Goal: Task Accomplishment & Management: Manage account settings

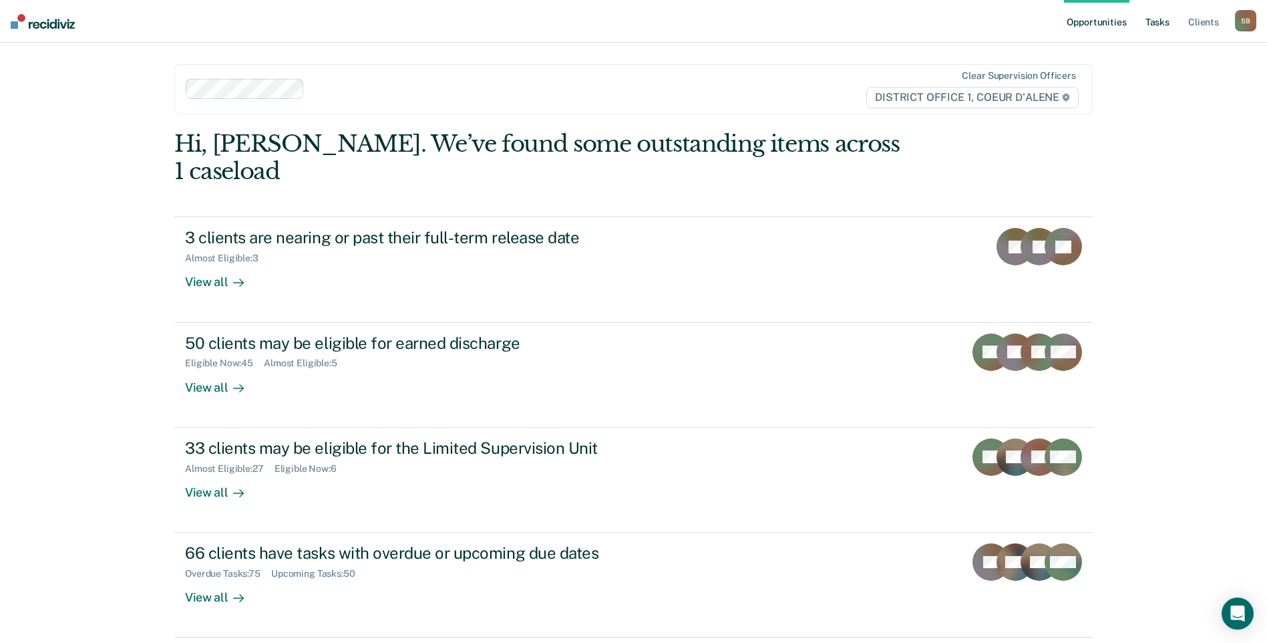
click at [1160, 23] on link "Tasks" at bounding box center [1157, 21] width 29 height 43
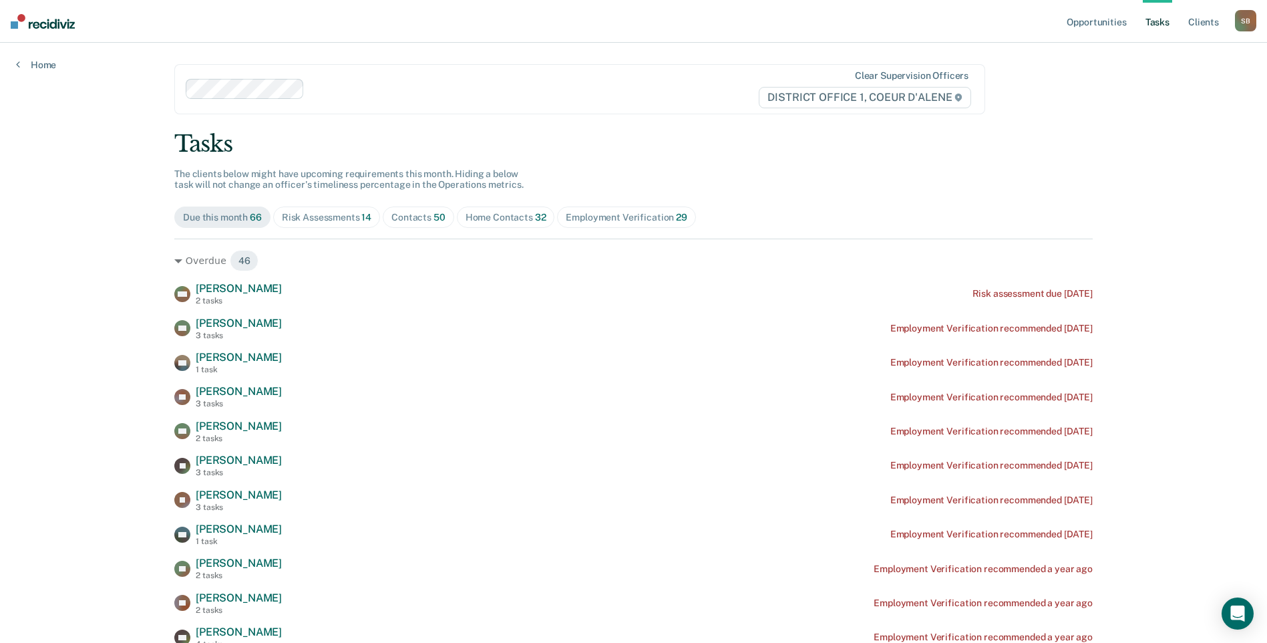
click at [421, 223] on span "Contacts 50" at bounding box center [418, 216] width 71 height 21
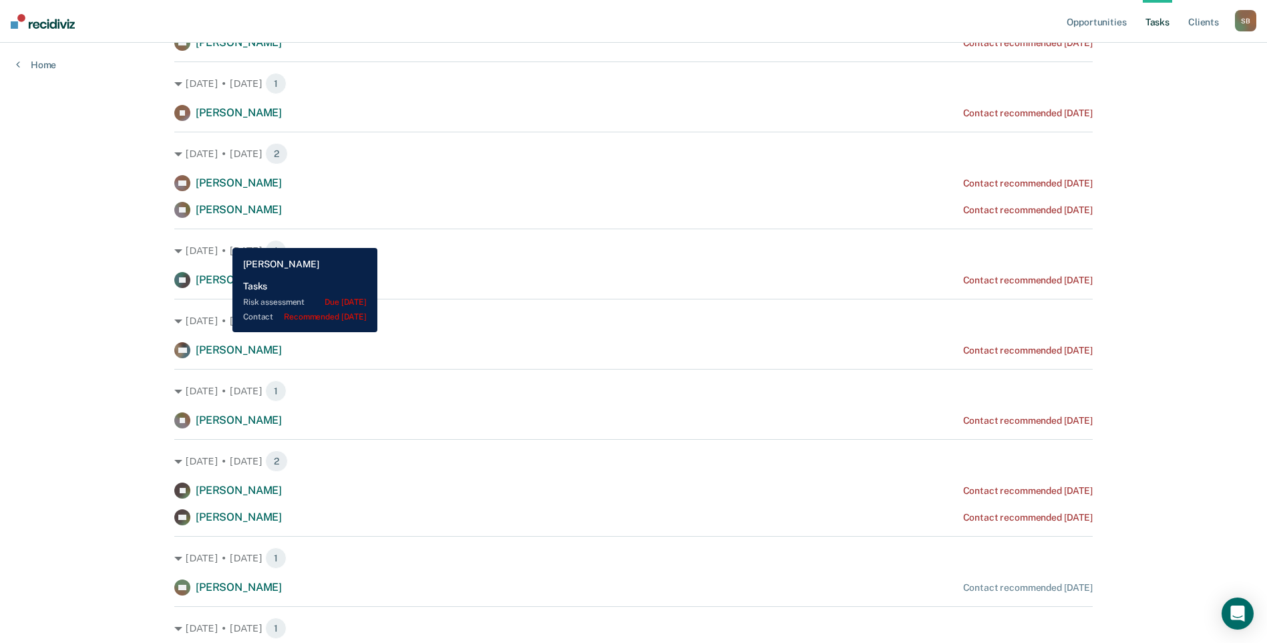
scroll to position [601, 0]
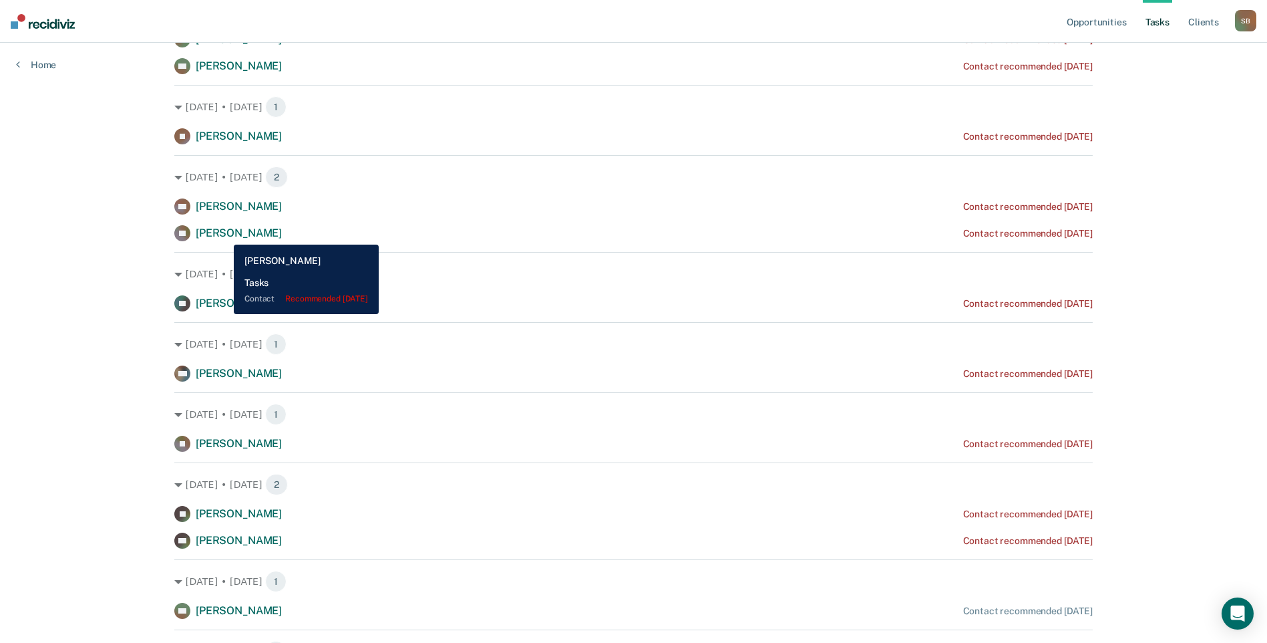
click at [224, 234] on span "[PERSON_NAME]" at bounding box center [239, 232] width 86 height 13
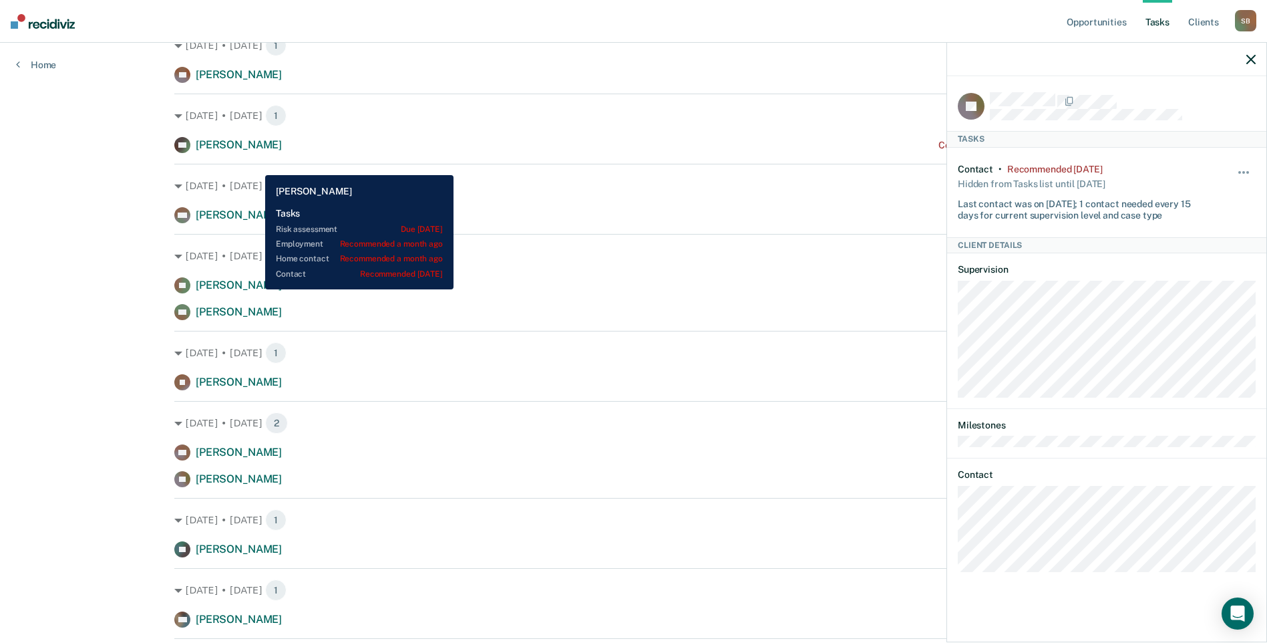
scroll to position [334, 0]
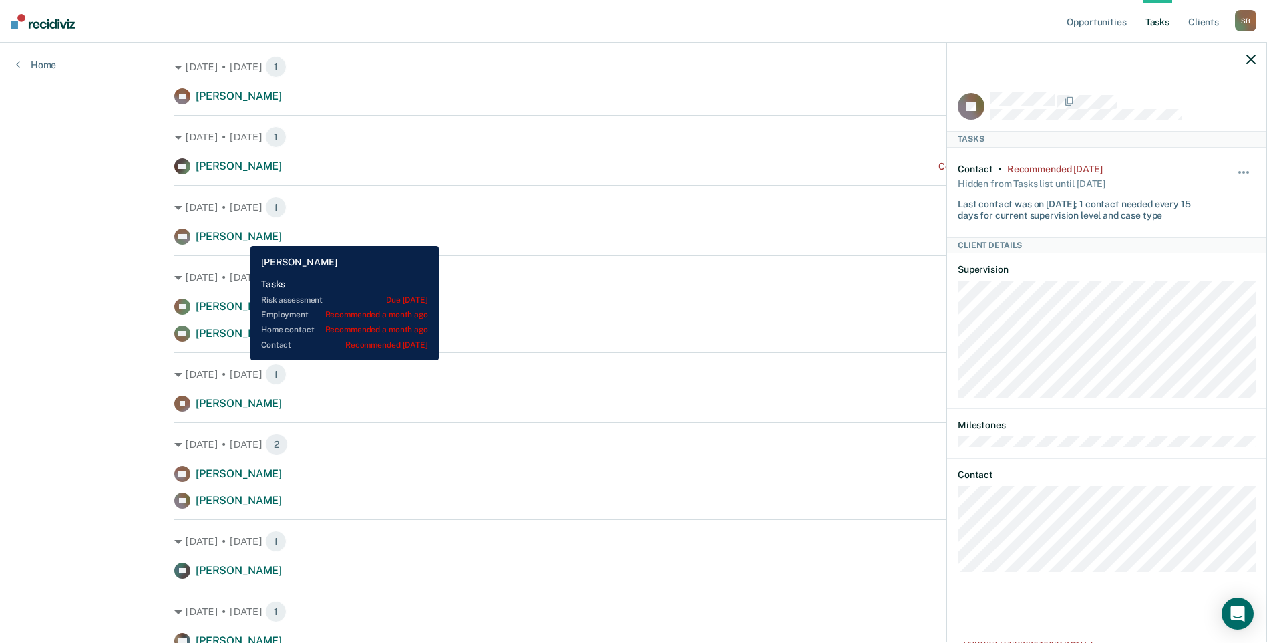
click at [240, 236] on span "[PERSON_NAME]" at bounding box center [239, 236] width 86 height 13
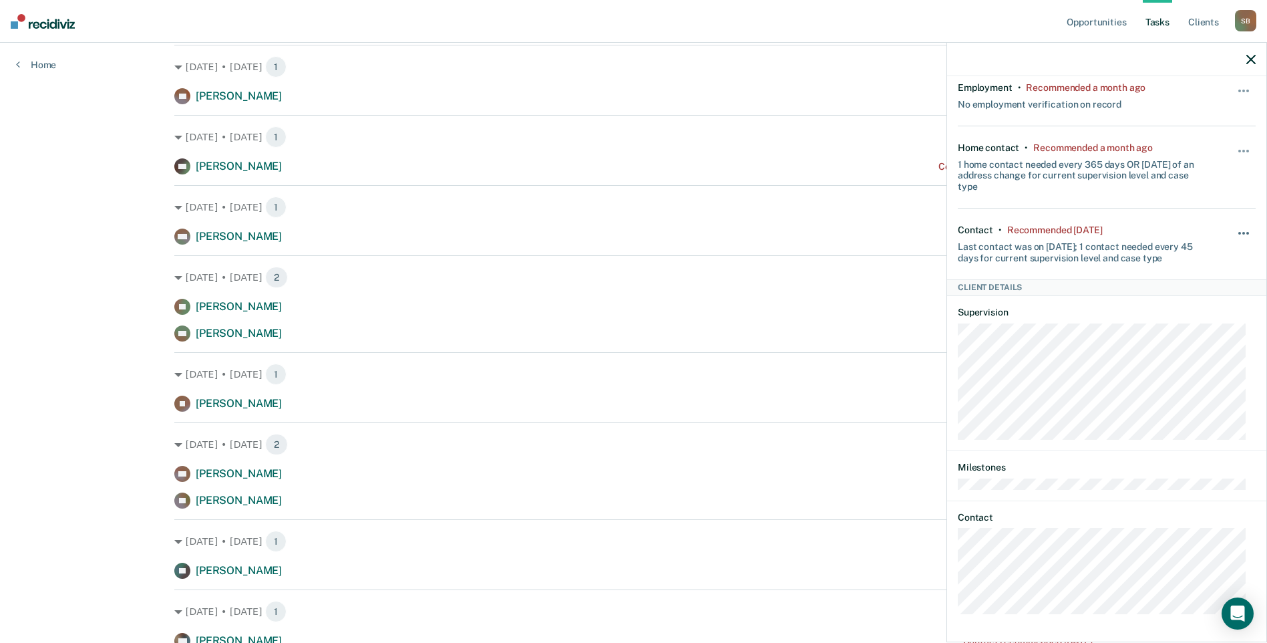
click at [1233, 230] on button "button" at bounding box center [1244, 239] width 23 height 21
click at [1188, 292] on button "7 days" at bounding box center [1208, 297] width 96 height 21
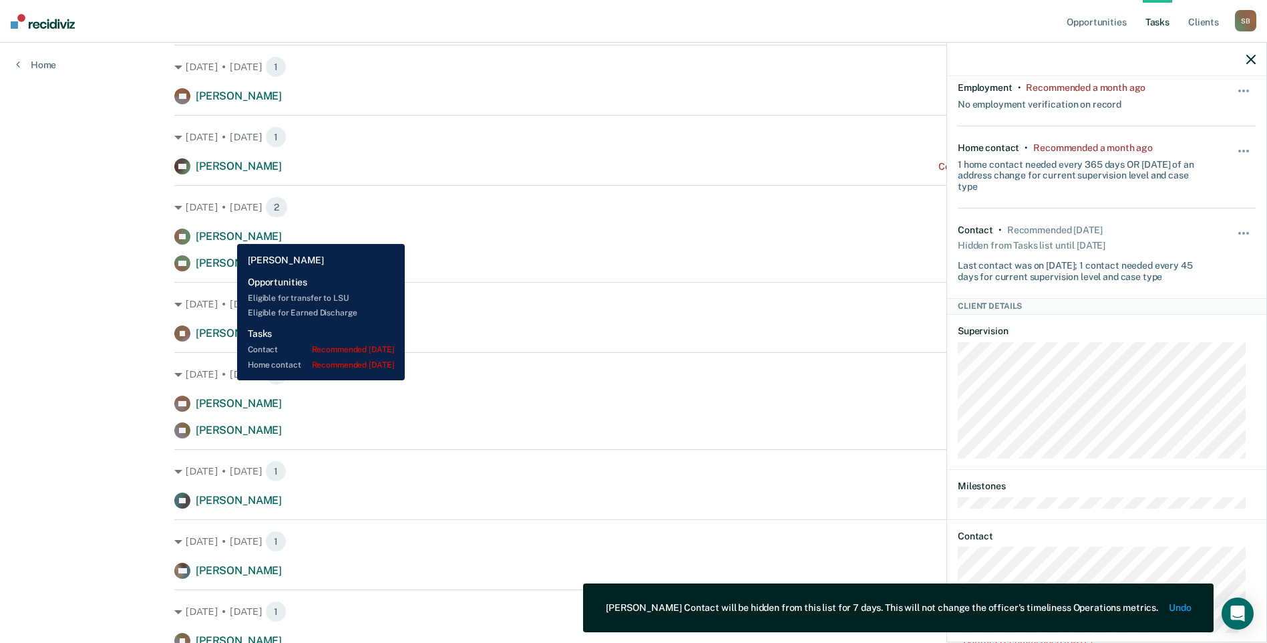
click at [227, 234] on span "[PERSON_NAME]" at bounding box center [239, 236] width 86 height 13
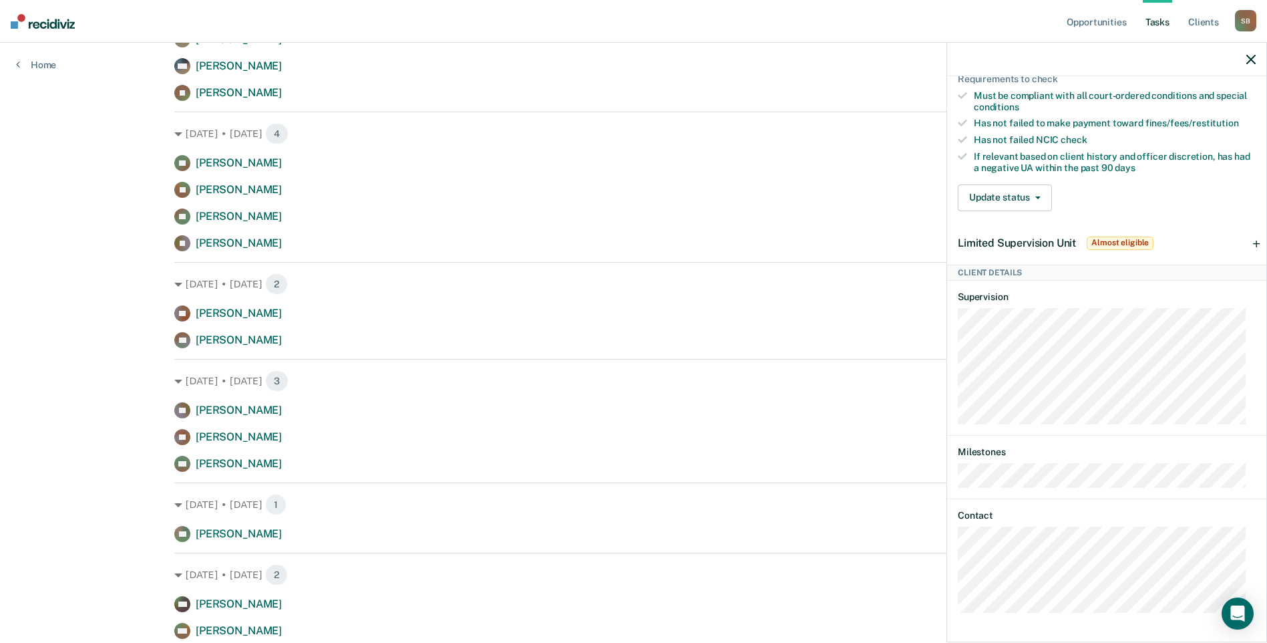
scroll to position [0, 0]
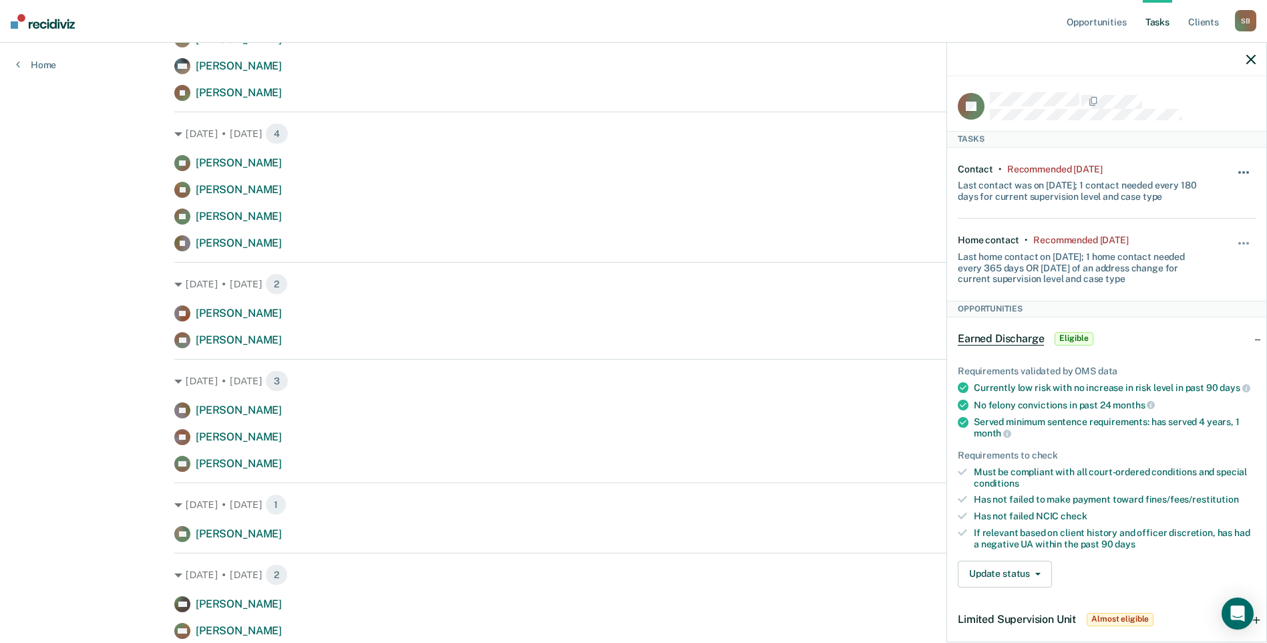
click at [1236, 168] on button "button" at bounding box center [1244, 178] width 23 height 21
click at [1200, 230] on button "7 days" at bounding box center [1208, 235] width 96 height 21
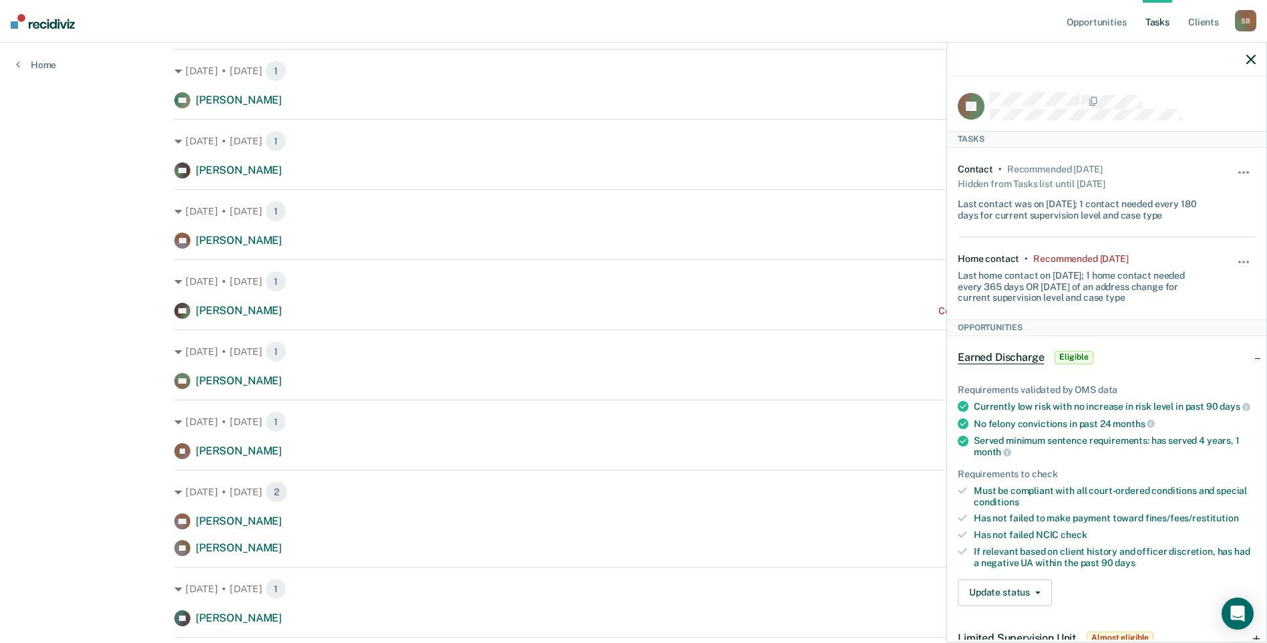
scroll to position [334, 0]
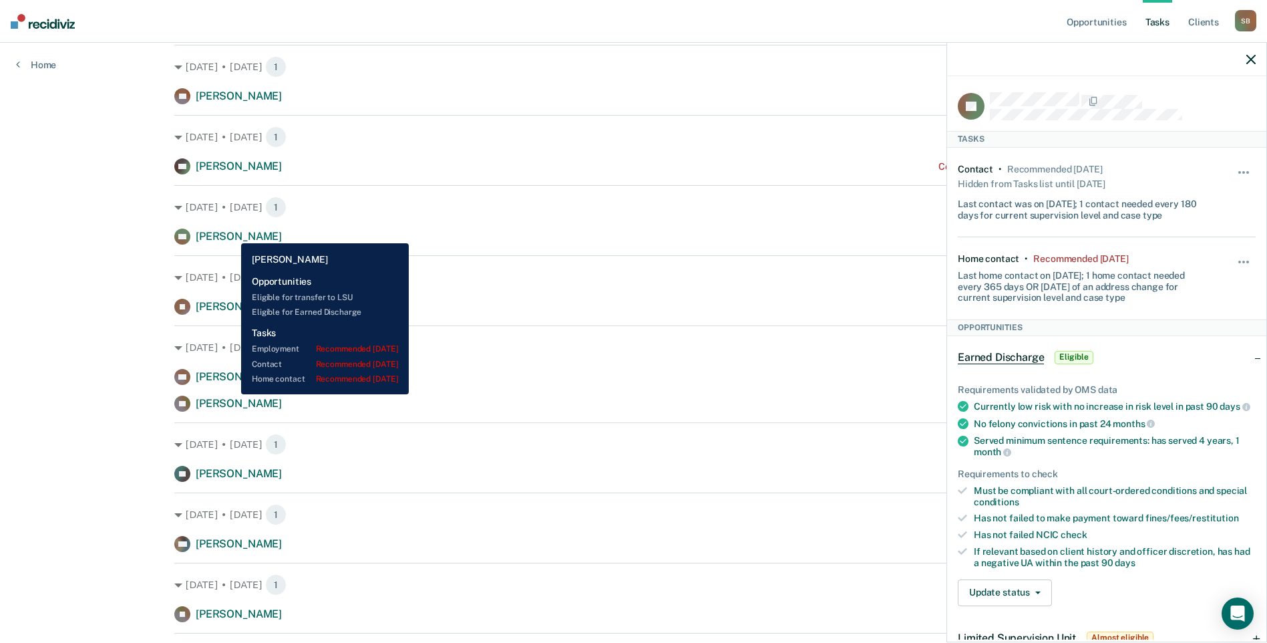
click at [231, 233] on span "[PERSON_NAME]" at bounding box center [239, 236] width 86 height 13
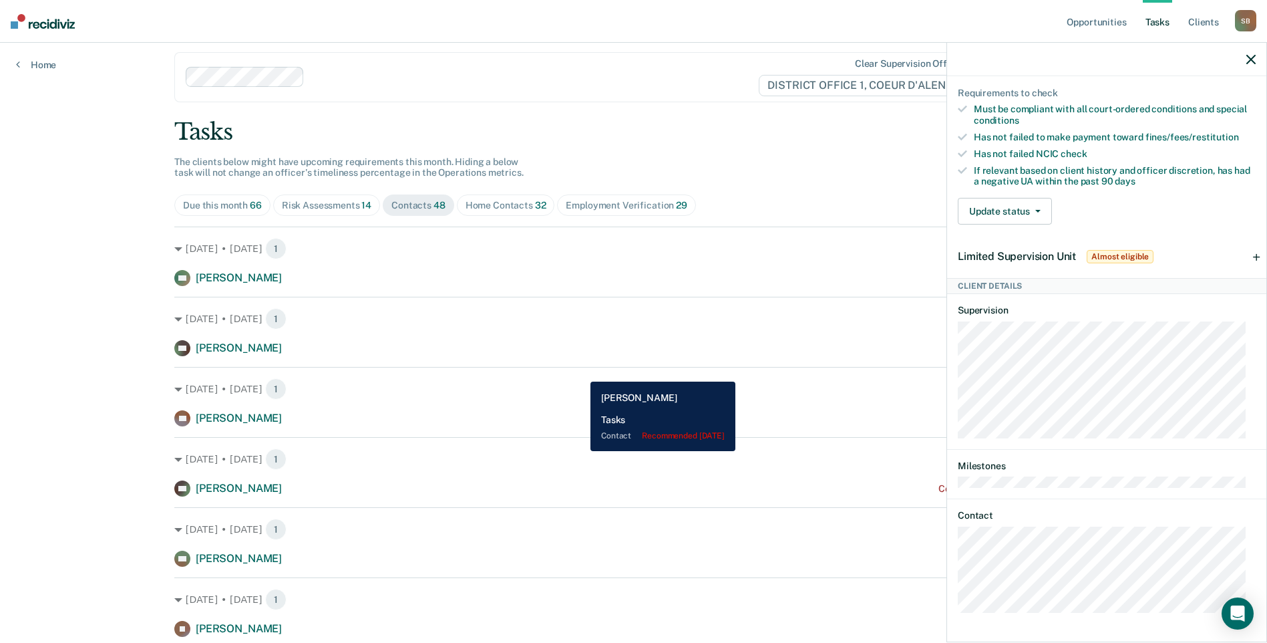
scroll to position [0, 0]
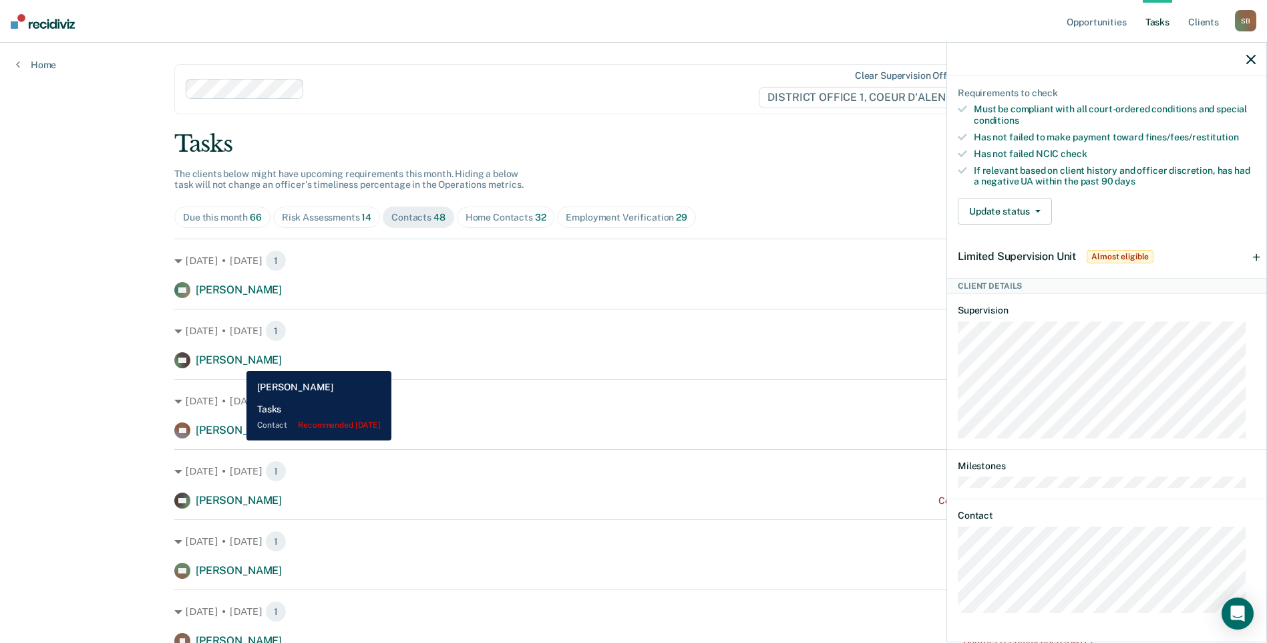
click at [236, 361] on span "[PERSON_NAME]" at bounding box center [239, 359] width 86 height 13
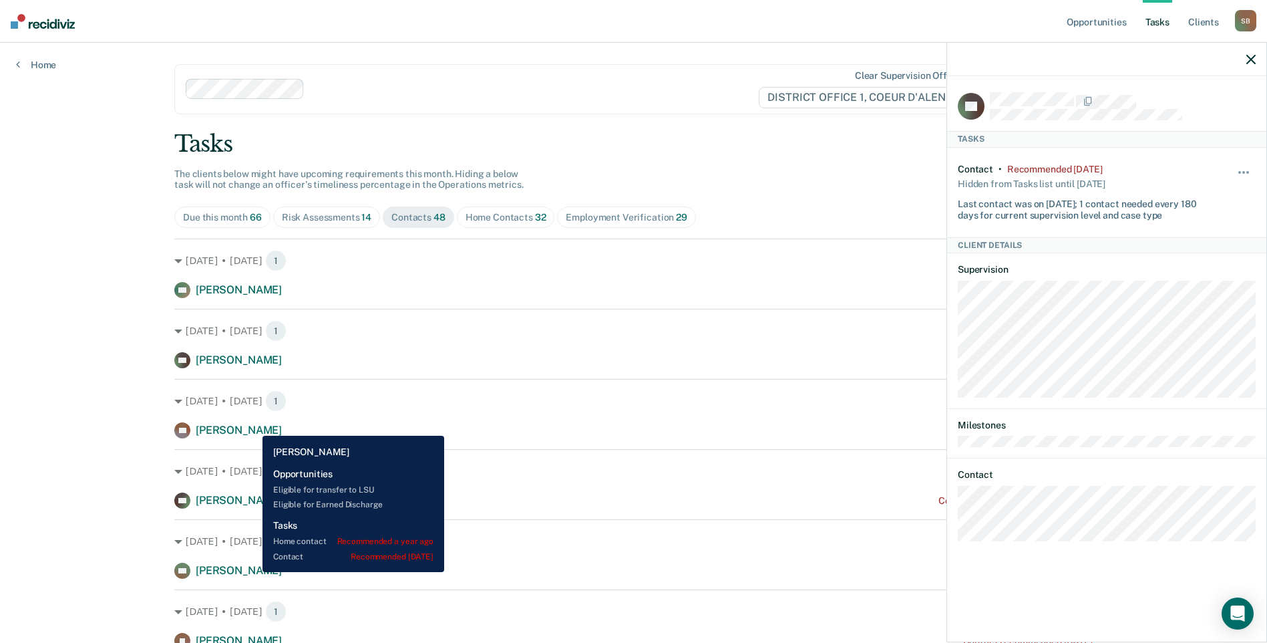
click at [253, 426] on span "[PERSON_NAME]" at bounding box center [239, 430] width 86 height 13
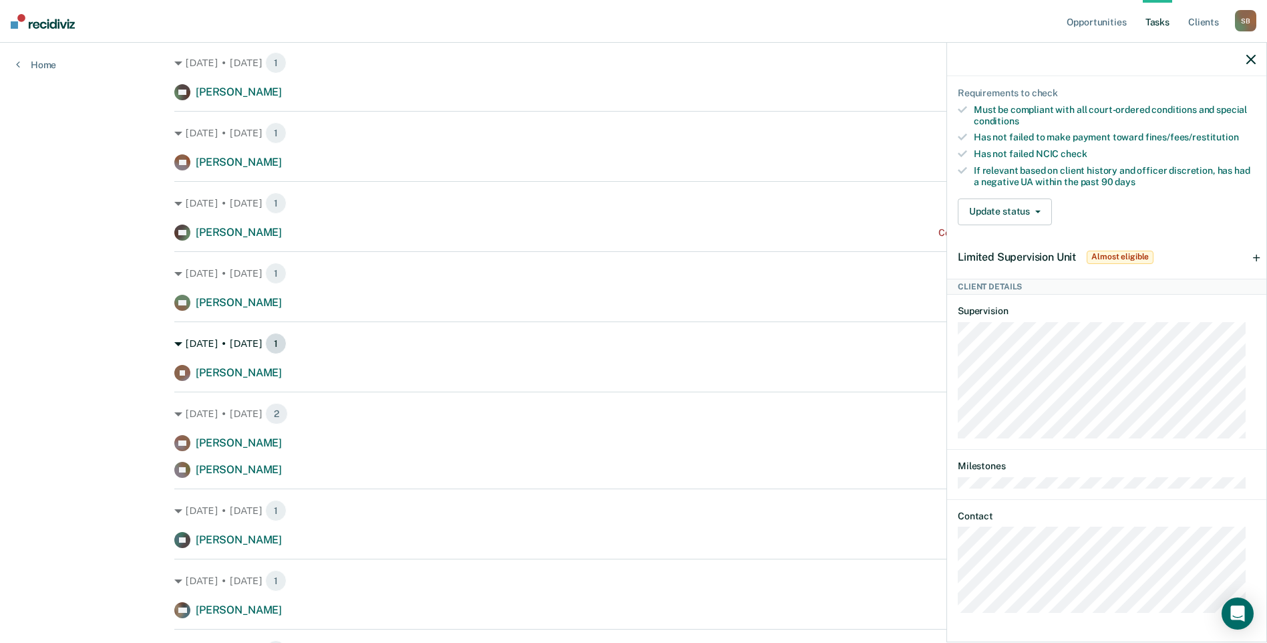
scroll to position [267, 0]
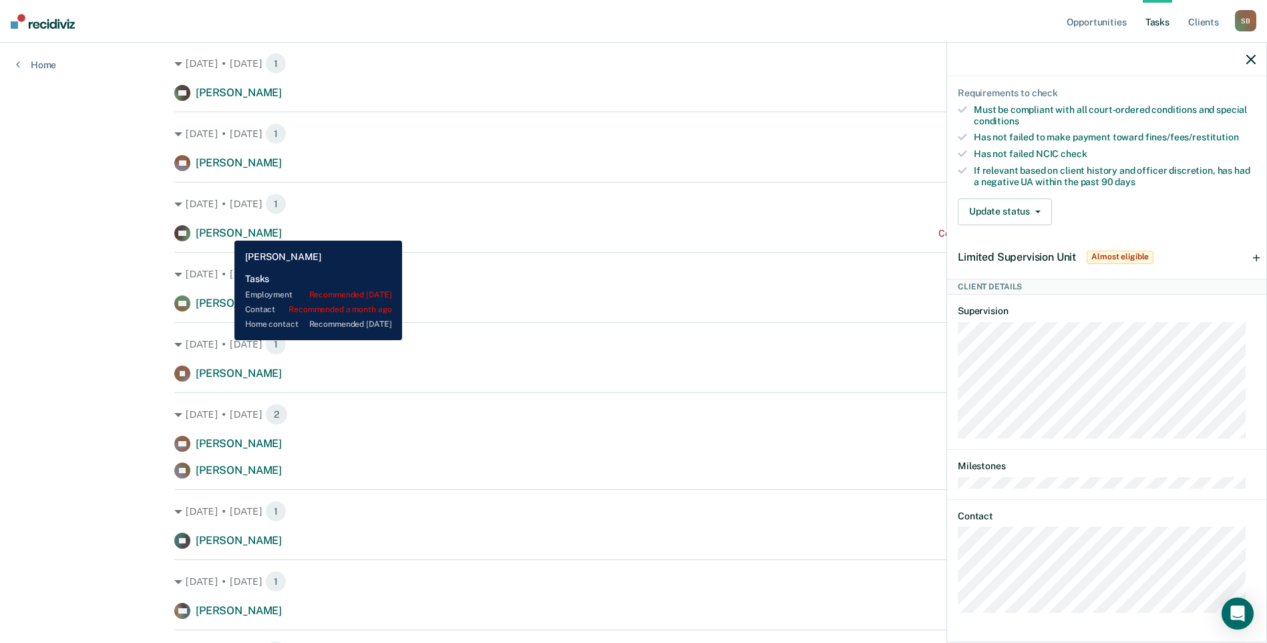
click at [224, 230] on span "[PERSON_NAME]" at bounding box center [239, 232] width 86 height 13
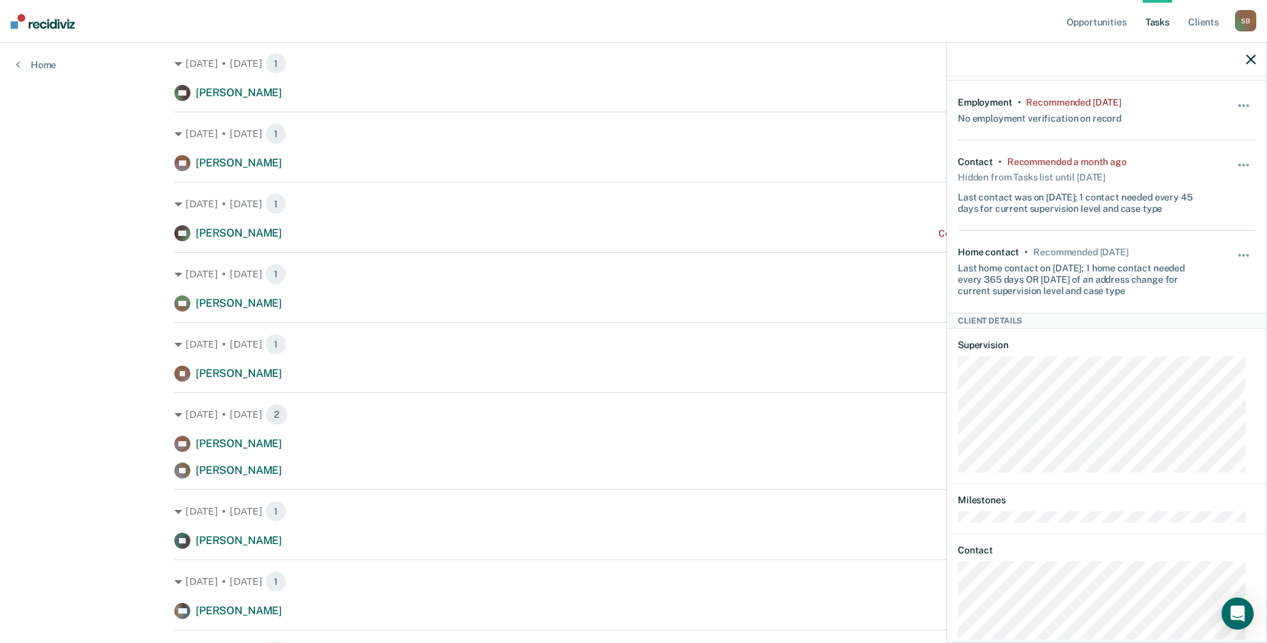
scroll to position [100, 0]
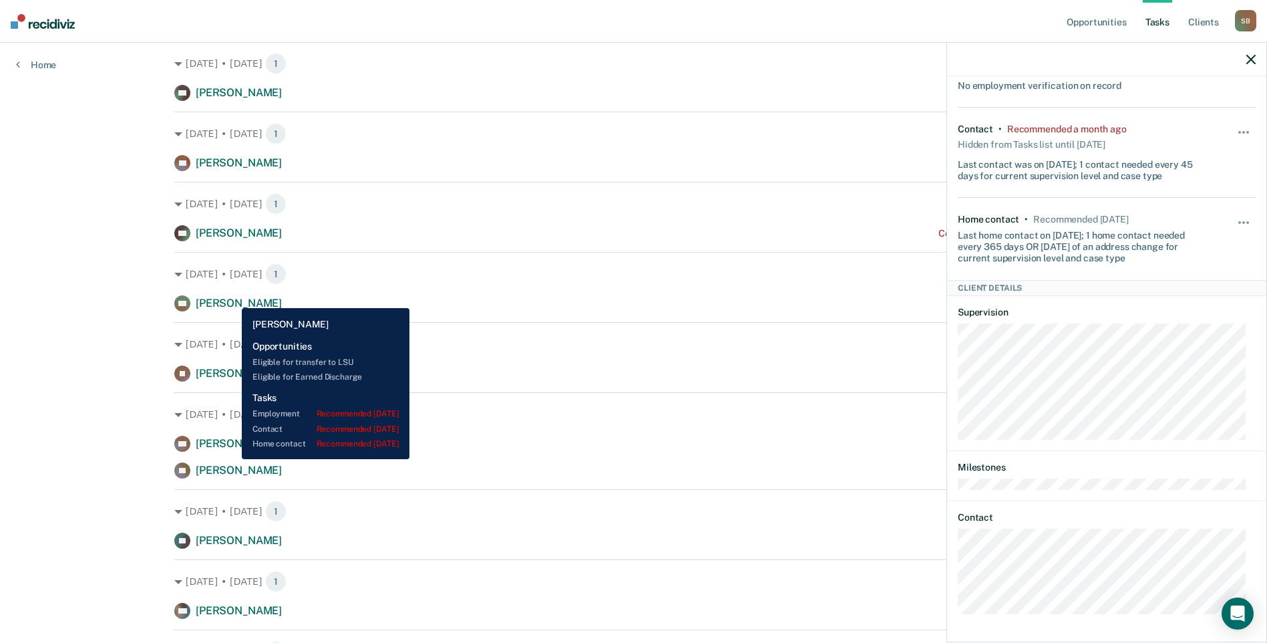
click at [232, 298] on span "[PERSON_NAME]" at bounding box center [239, 303] width 86 height 13
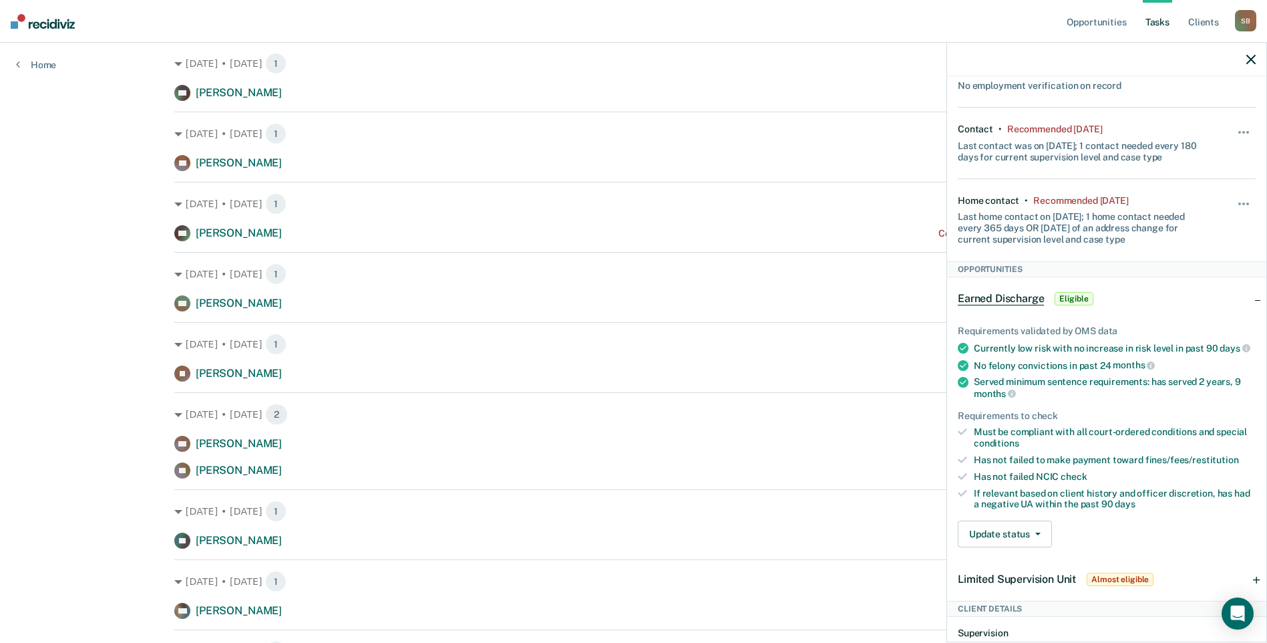
scroll to position [432, 0]
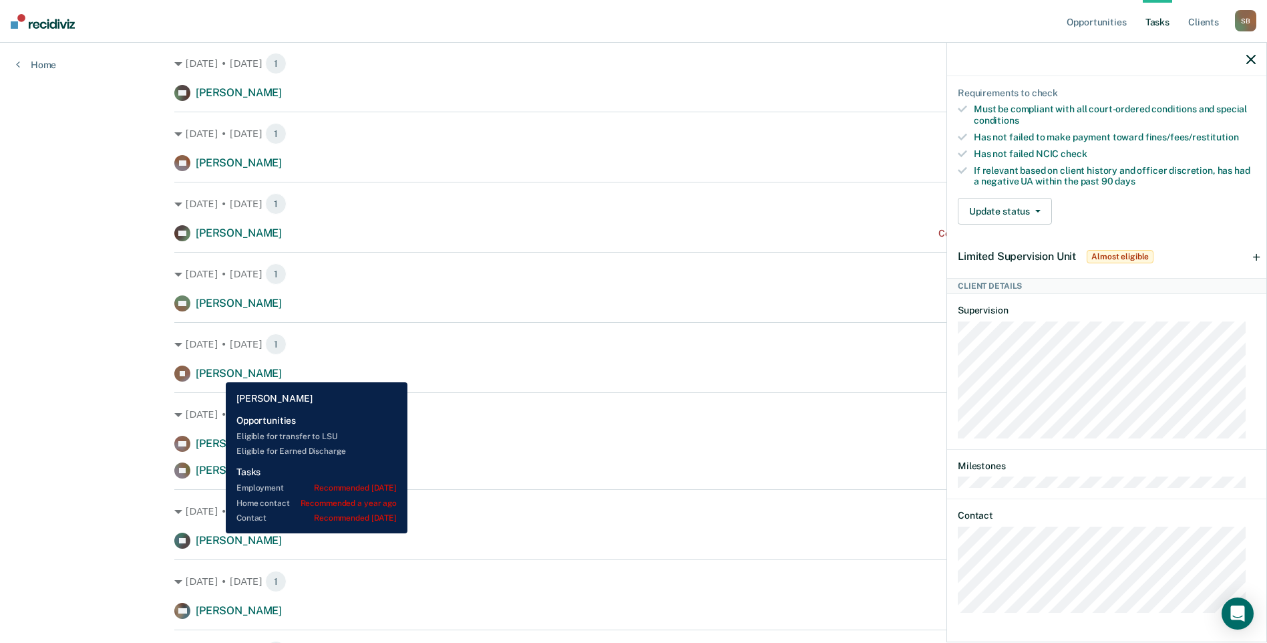
click at [216, 372] on span "[PERSON_NAME]" at bounding box center [239, 373] width 86 height 13
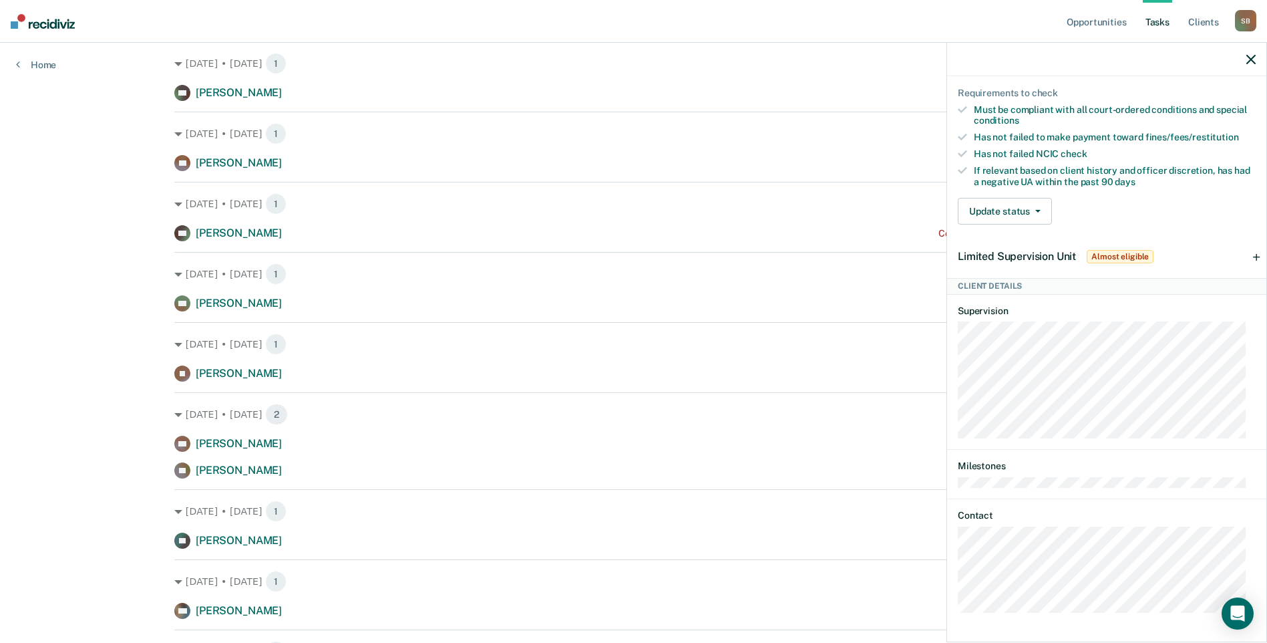
scroll to position [0, 0]
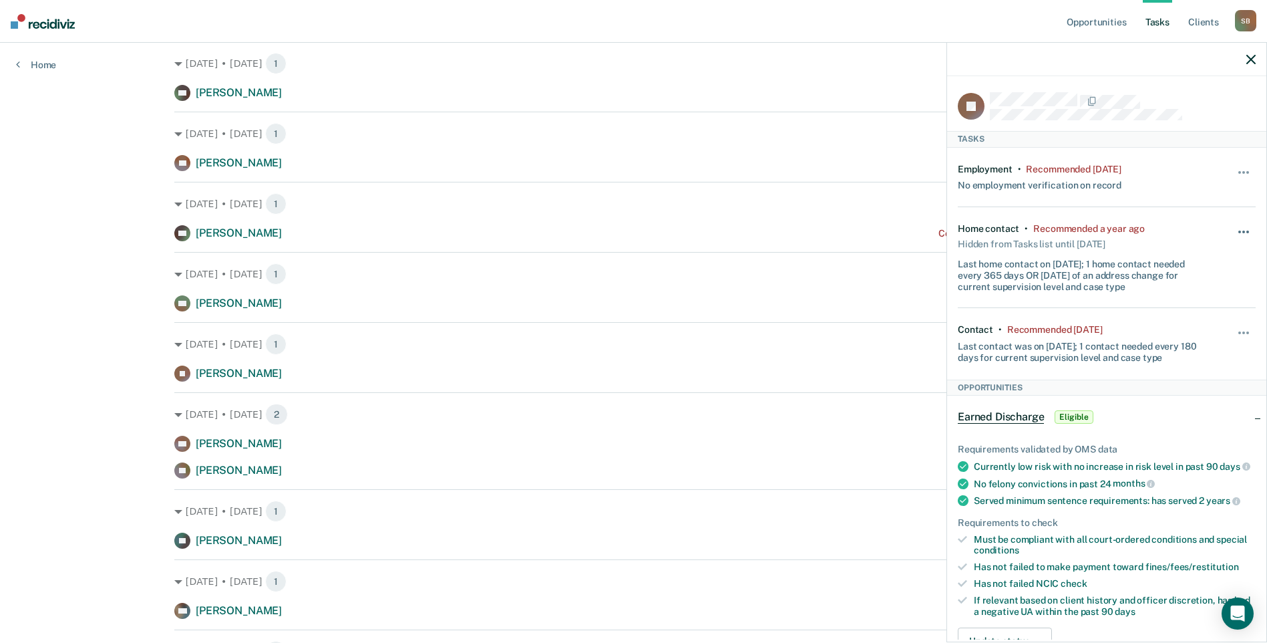
click at [1235, 232] on button "button" at bounding box center [1244, 238] width 23 height 21
click at [1177, 230] on div "Home contact • Recommended a year ago Hidden from Tasks list until [DATE] Last …" at bounding box center [1082, 257] width 248 height 69
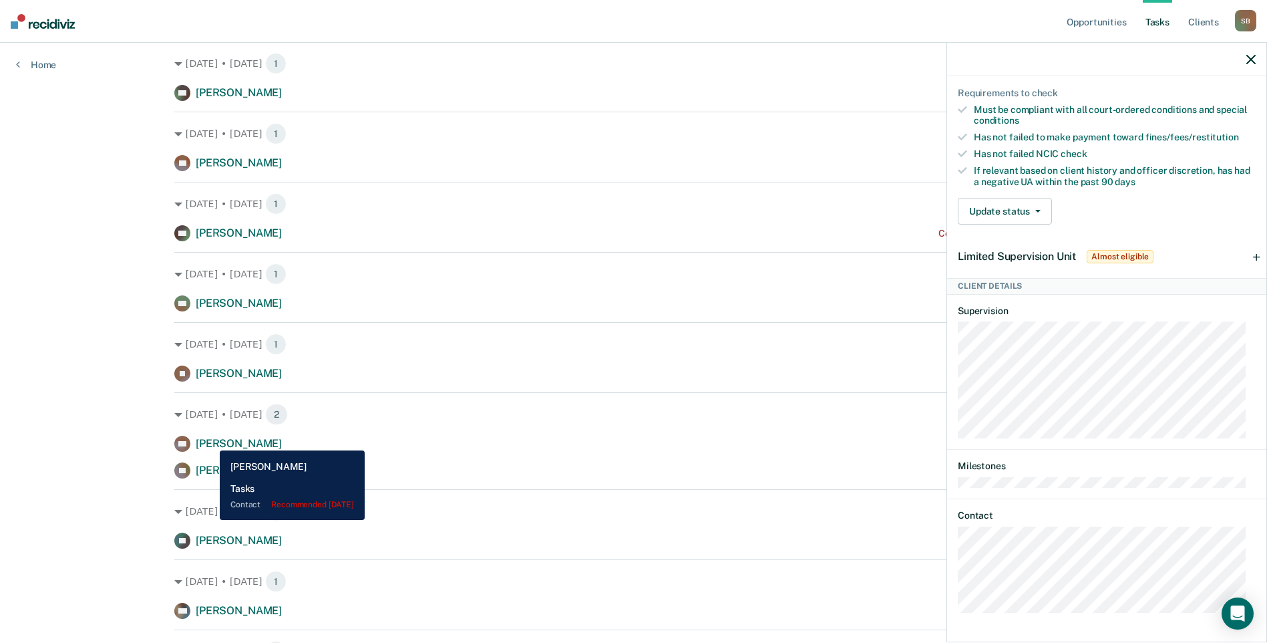
click at [210, 440] on span "[PERSON_NAME]" at bounding box center [239, 443] width 86 height 13
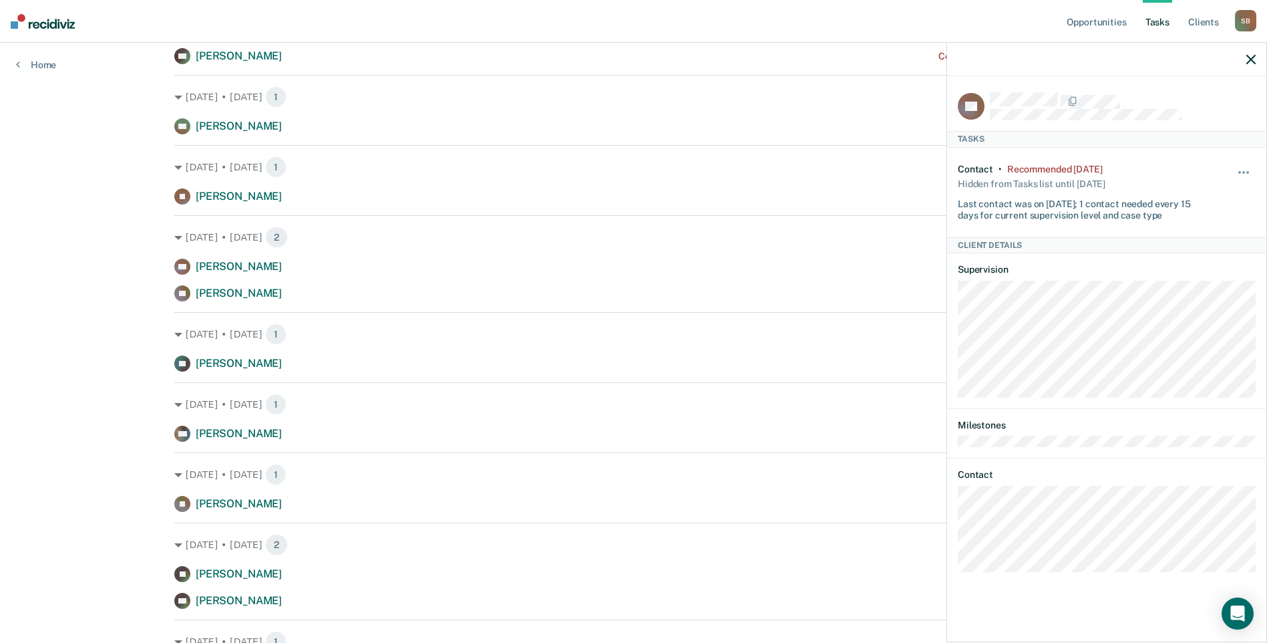
scroll to position [468, 0]
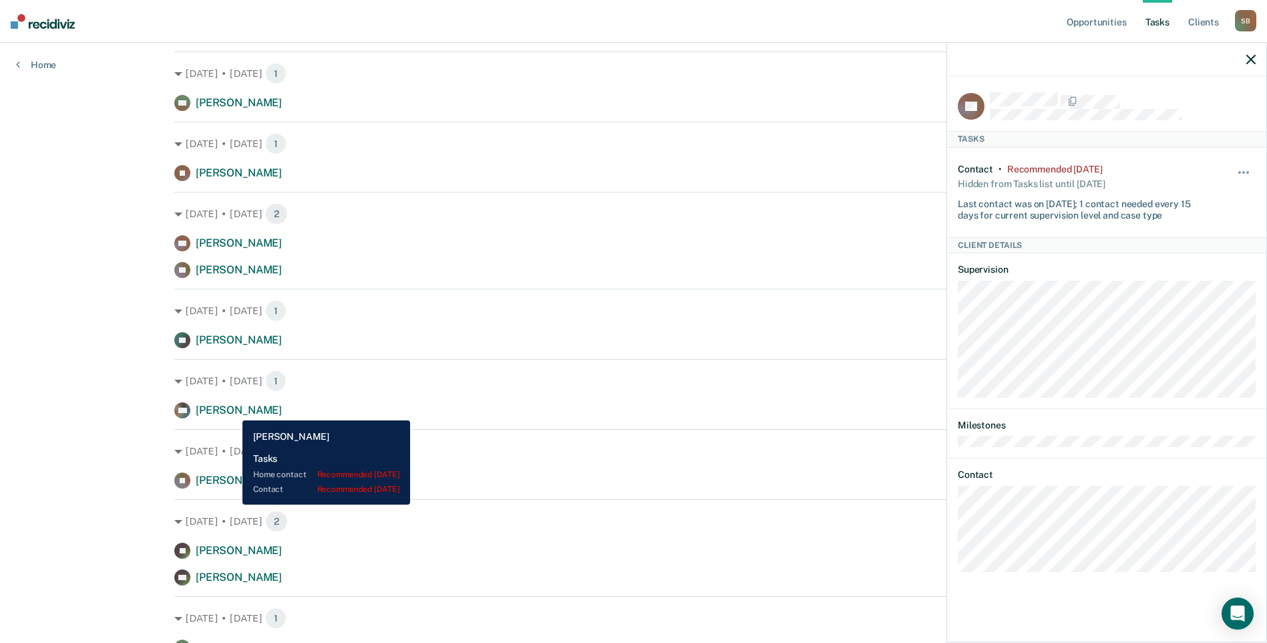
click at [232, 410] on span "[PERSON_NAME]" at bounding box center [239, 409] width 86 height 13
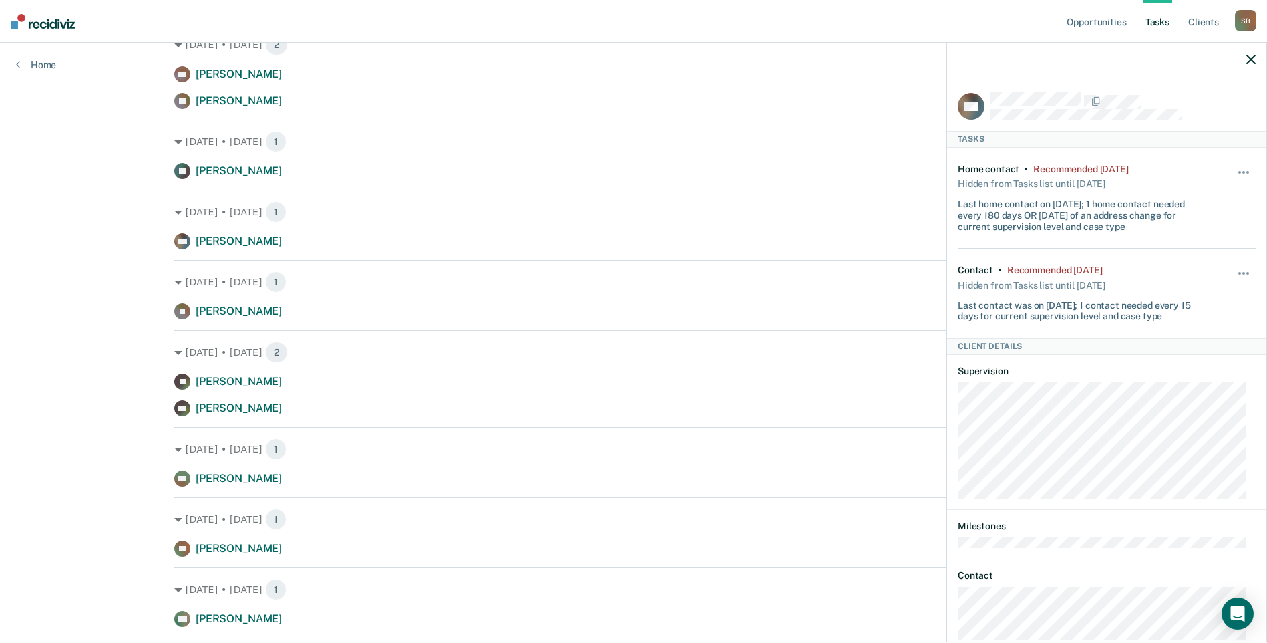
scroll to position [668, 0]
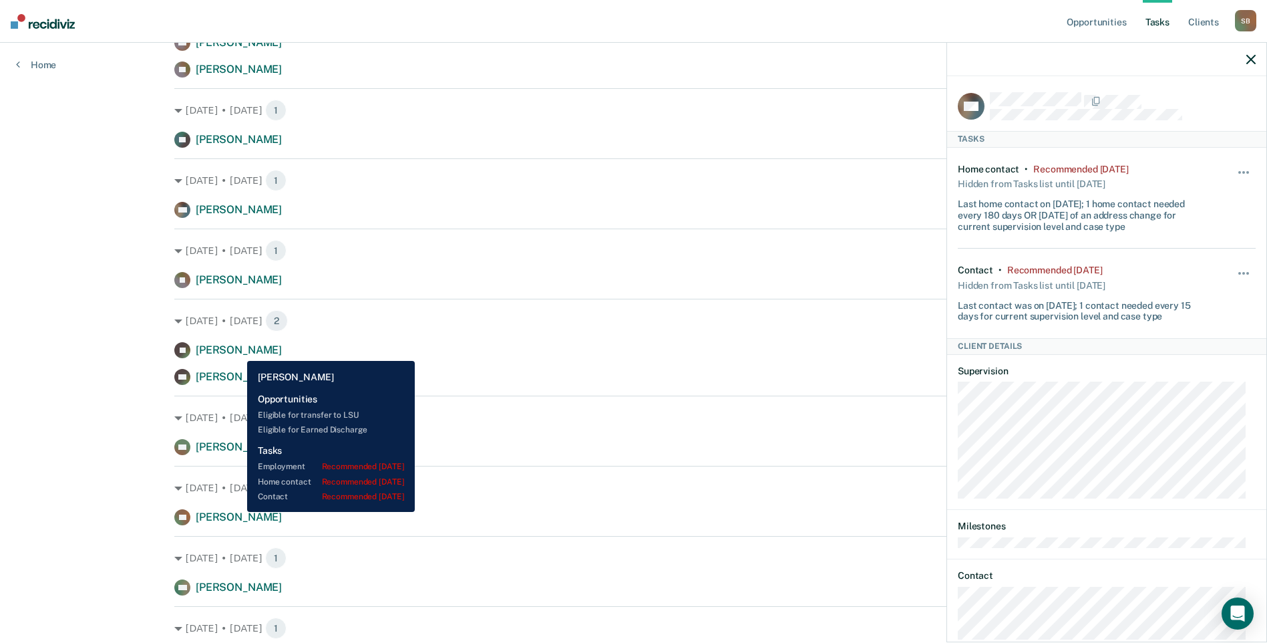
click at [237, 351] on span "[PERSON_NAME]" at bounding box center [239, 349] width 86 height 13
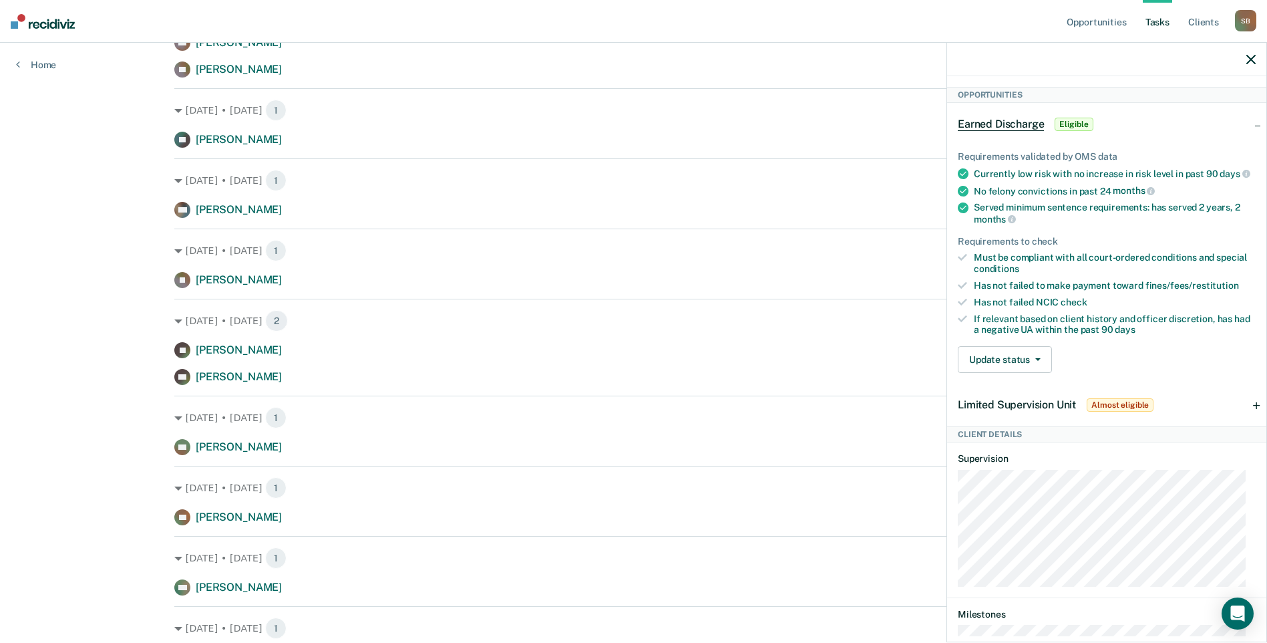
scroll to position [401, 0]
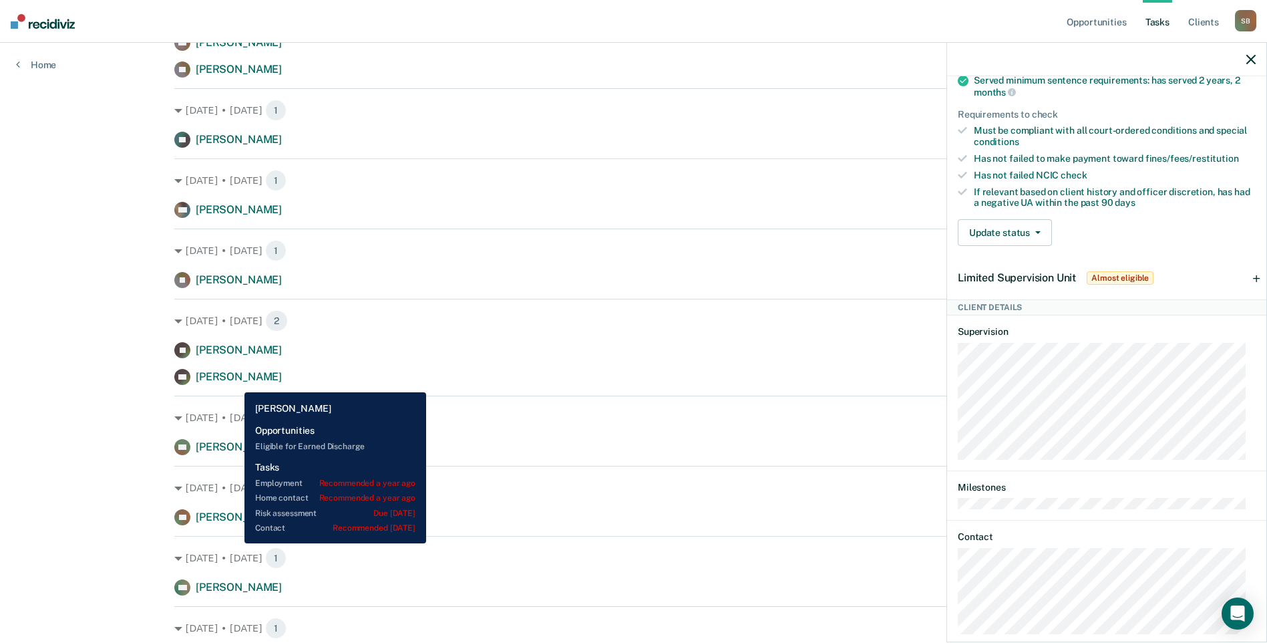
click at [234, 382] on span "[PERSON_NAME]" at bounding box center [239, 376] width 86 height 13
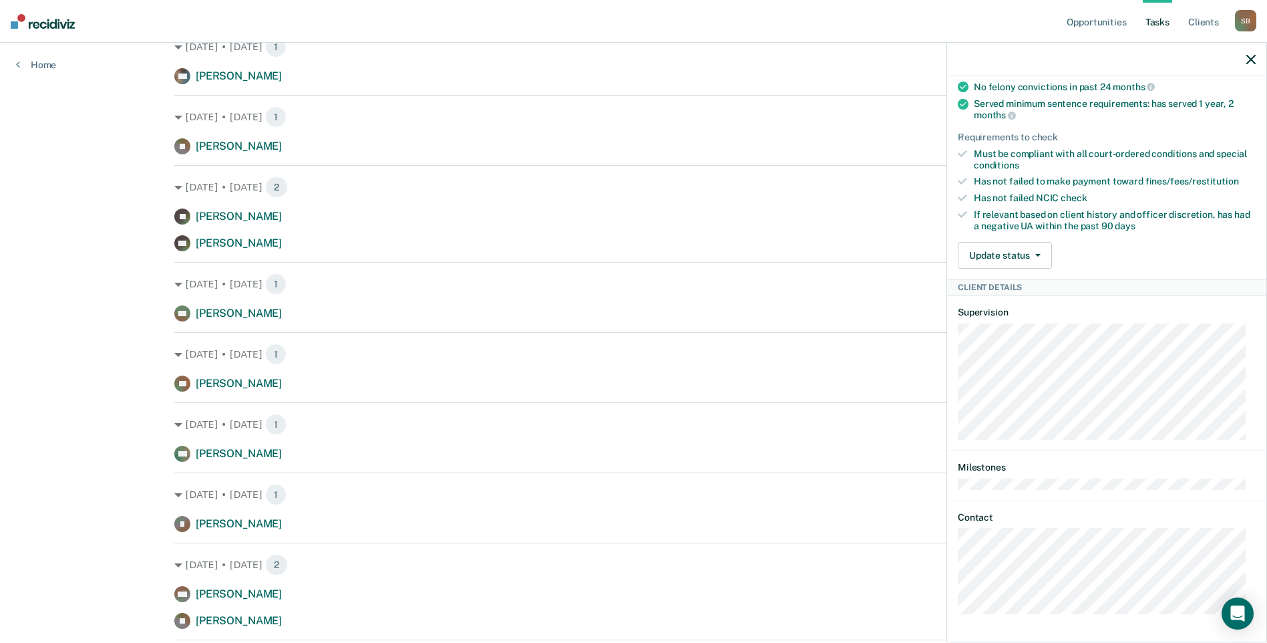
scroll to position [0, 0]
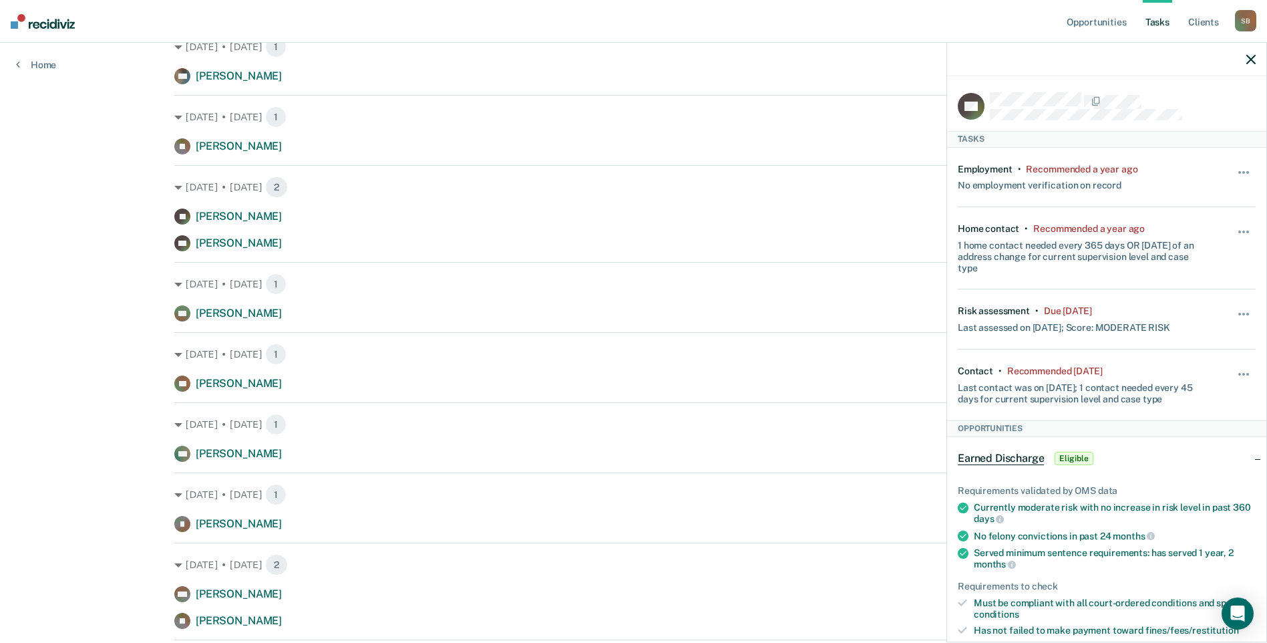
click at [82, 267] on div "Opportunities Tasks Client s [PERSON_NAME] S B Profile How it works Log Out Hom…" at bounding box center [633, 566] width 1267 height 2736
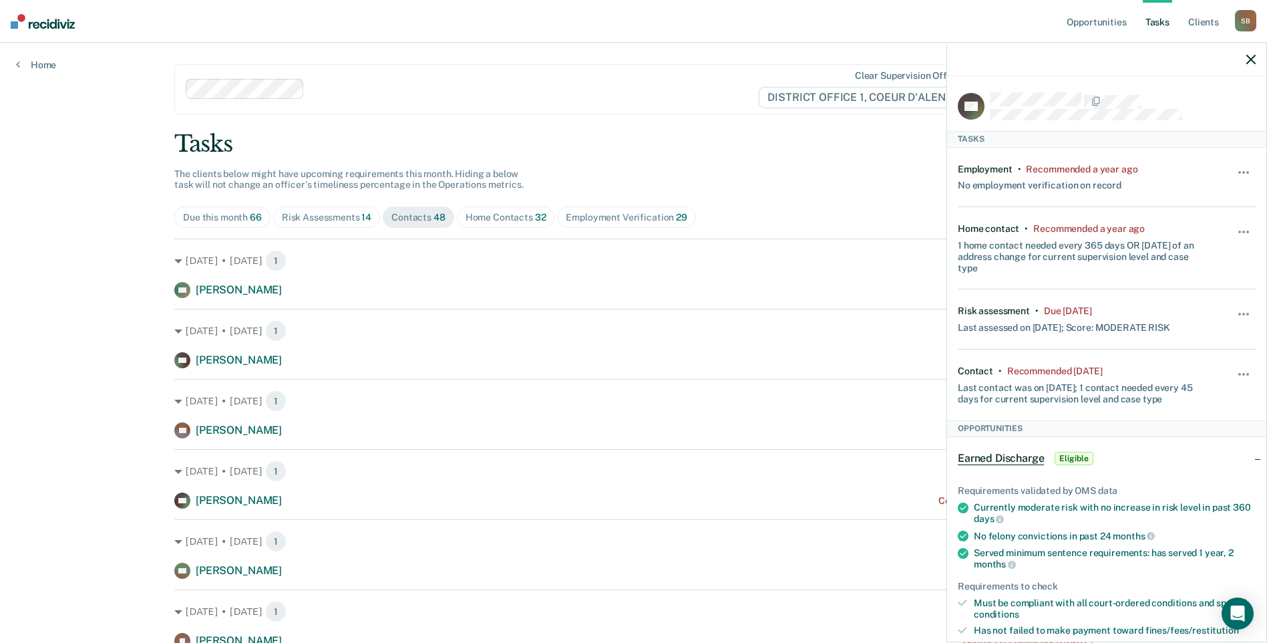
drag, startPoint x: 1254, startPoint y: 57, endPoint x: 1246, endPoint y: 67, distance: 12.8
click at [1254, 57] on icon "button" at bounding box center [1250, 59] width 9 height 9
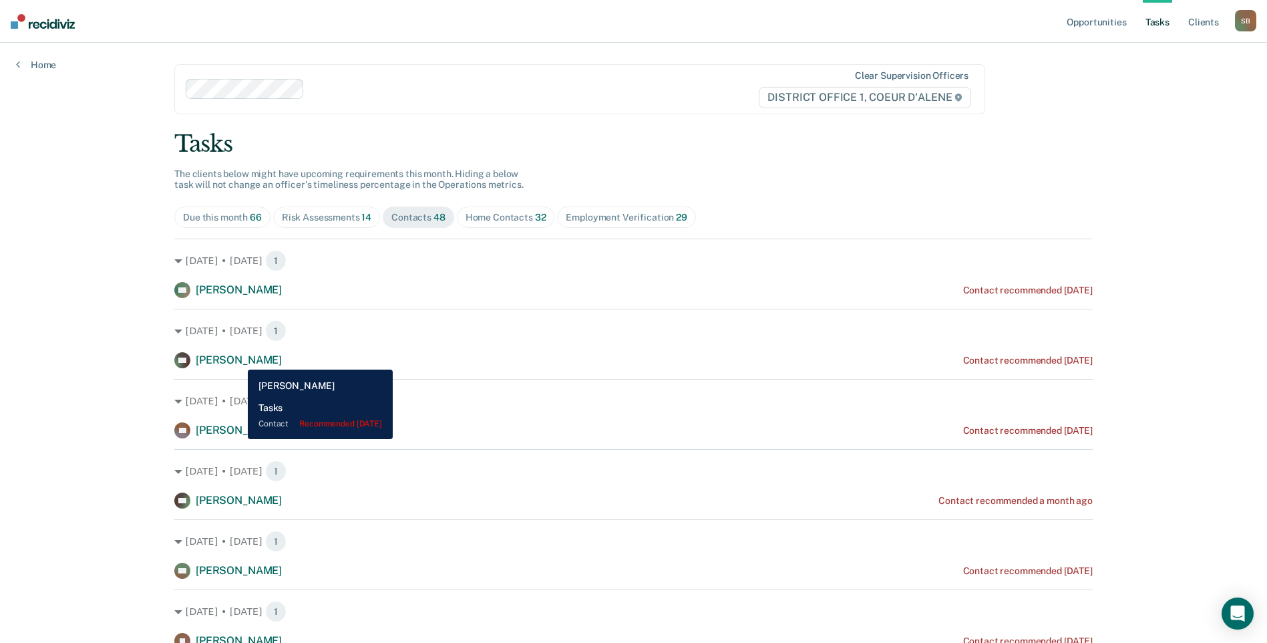
click at [238, 359] on span "[PERSON_NAME]" at bounding box center [239, 359] width 86 height 13
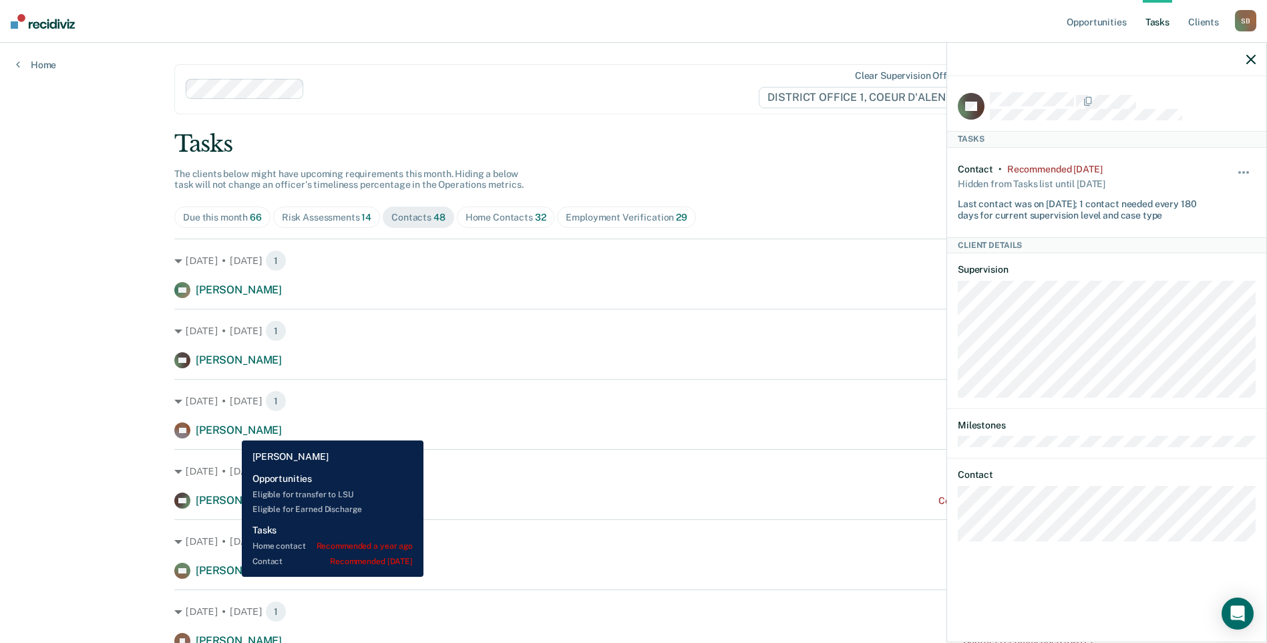
click at [232, 430] on span "[PERSON_NAME]" at bounding box center [239, 430] width 86 height 13
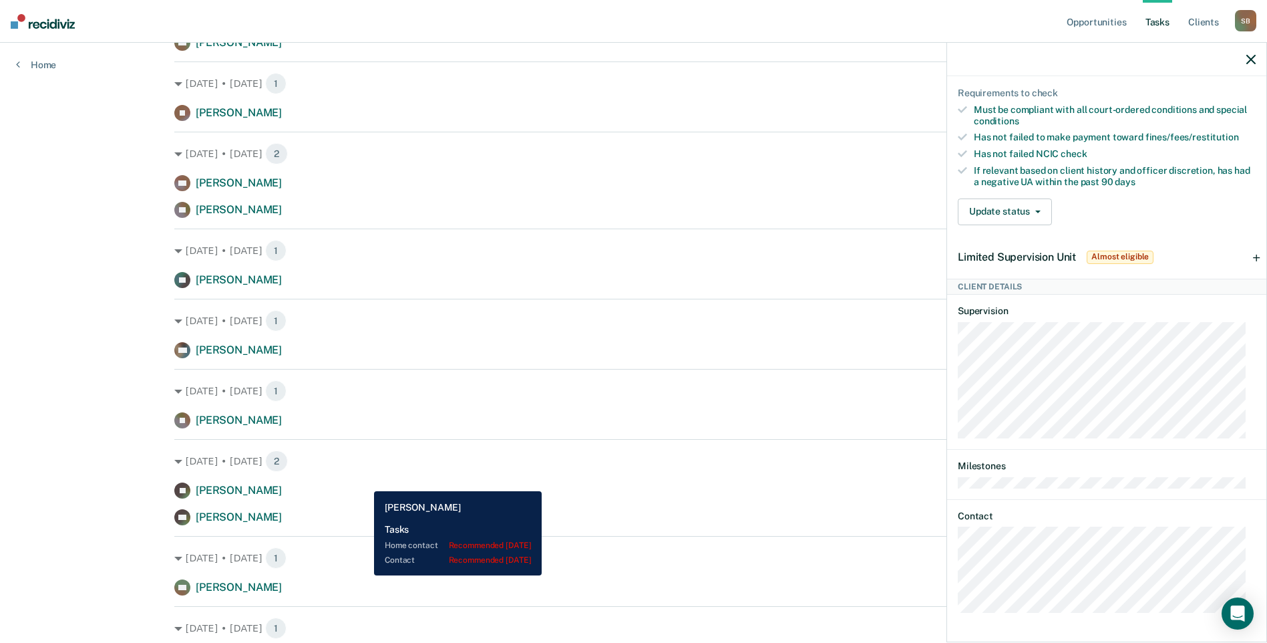
scroll to position [601, 0]
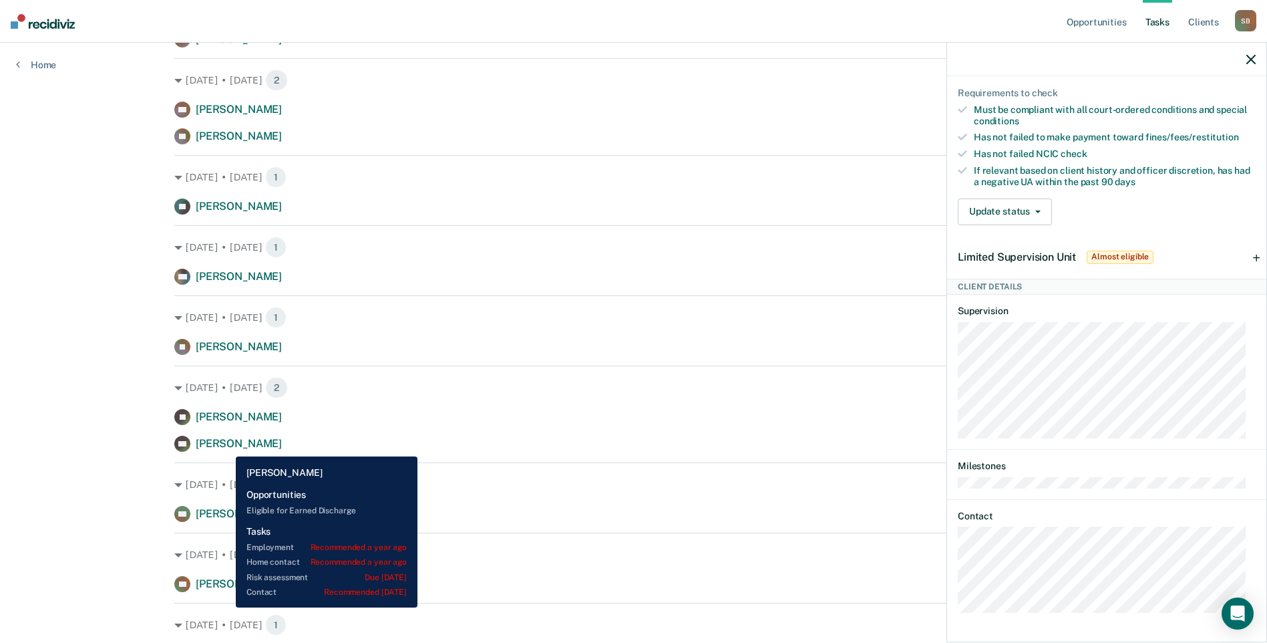
click at [226, 446] on span "[PERSON_NAME]" at bounding box center [239, 443] width 86 height 13
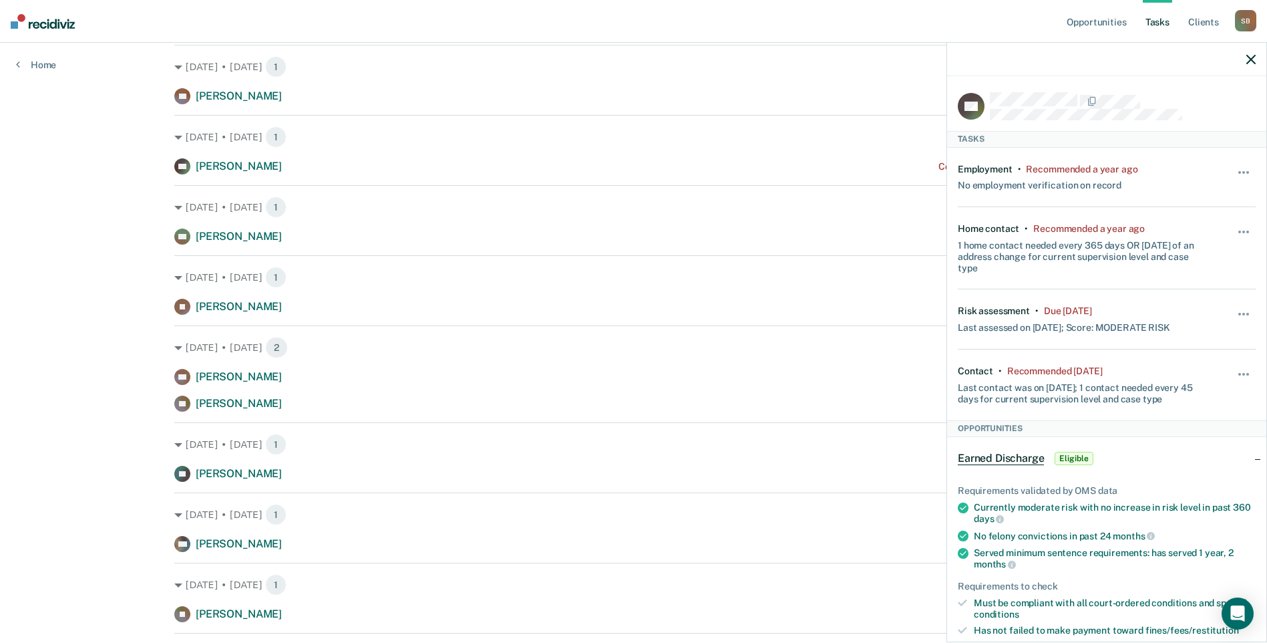
scroll to position [0, 0]
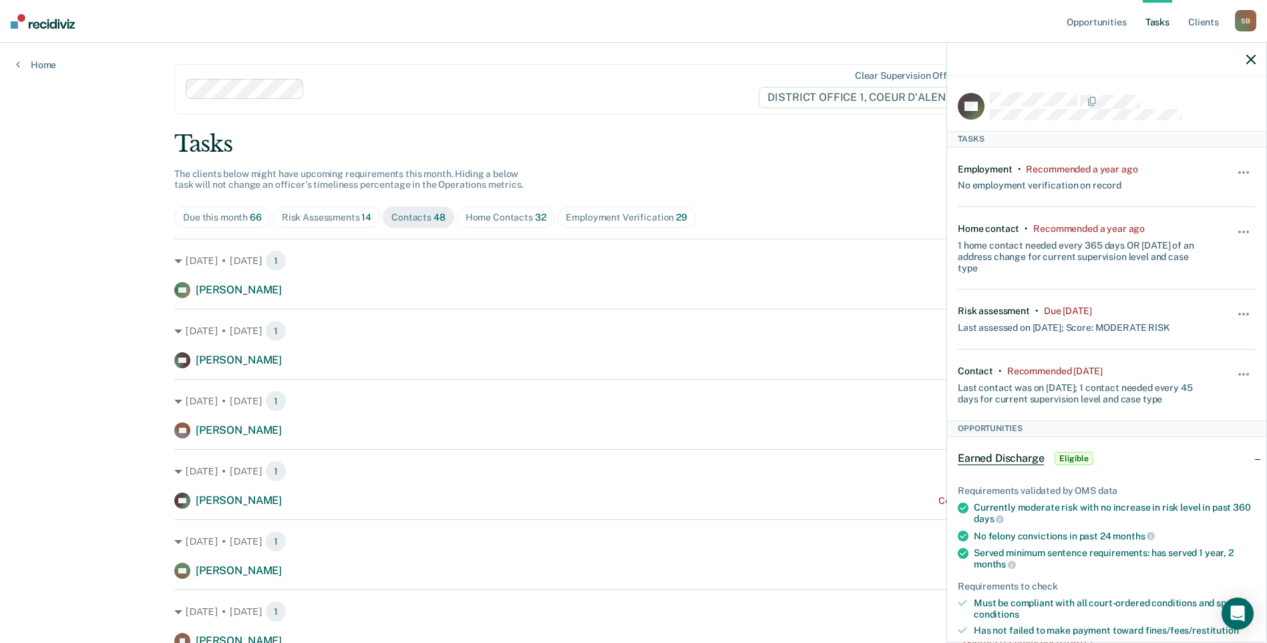
click at [1256, 59] on div at bounding box center [1106, 59] width 319 height 33
click at [1248, 55] on icon "button" at bounding box center [1250, 59] width 9 height 9
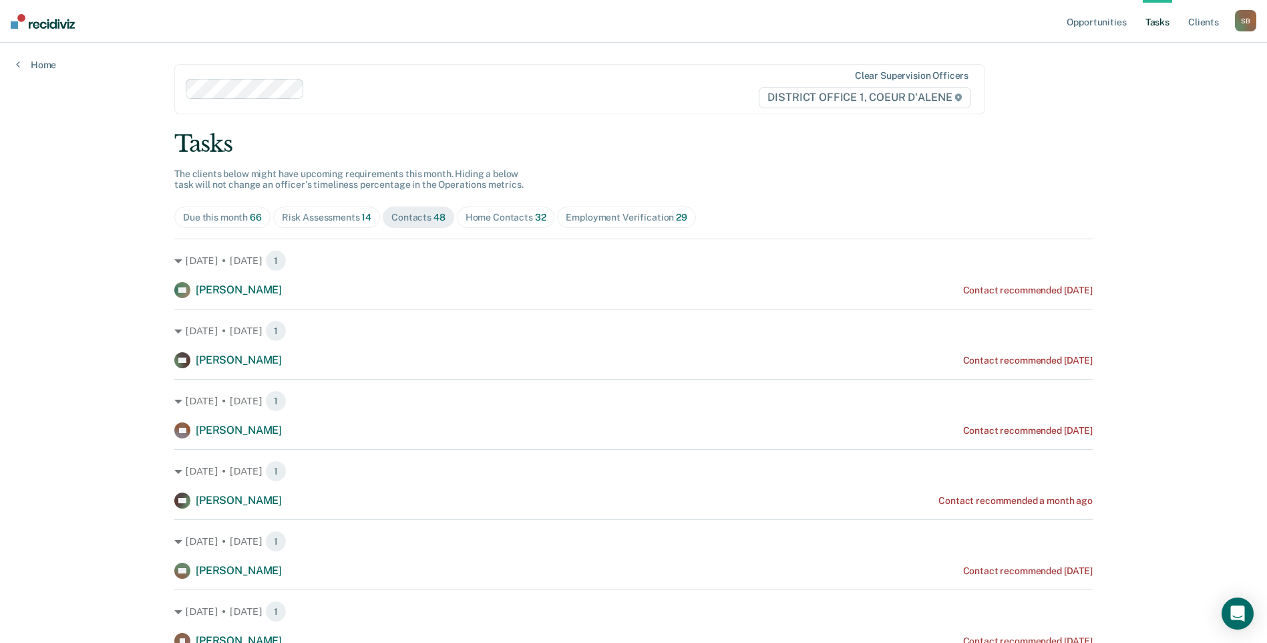
click at [307, 219] on div "Risk Assessments 14" at bounding box center [327, 217] width 90 height 11
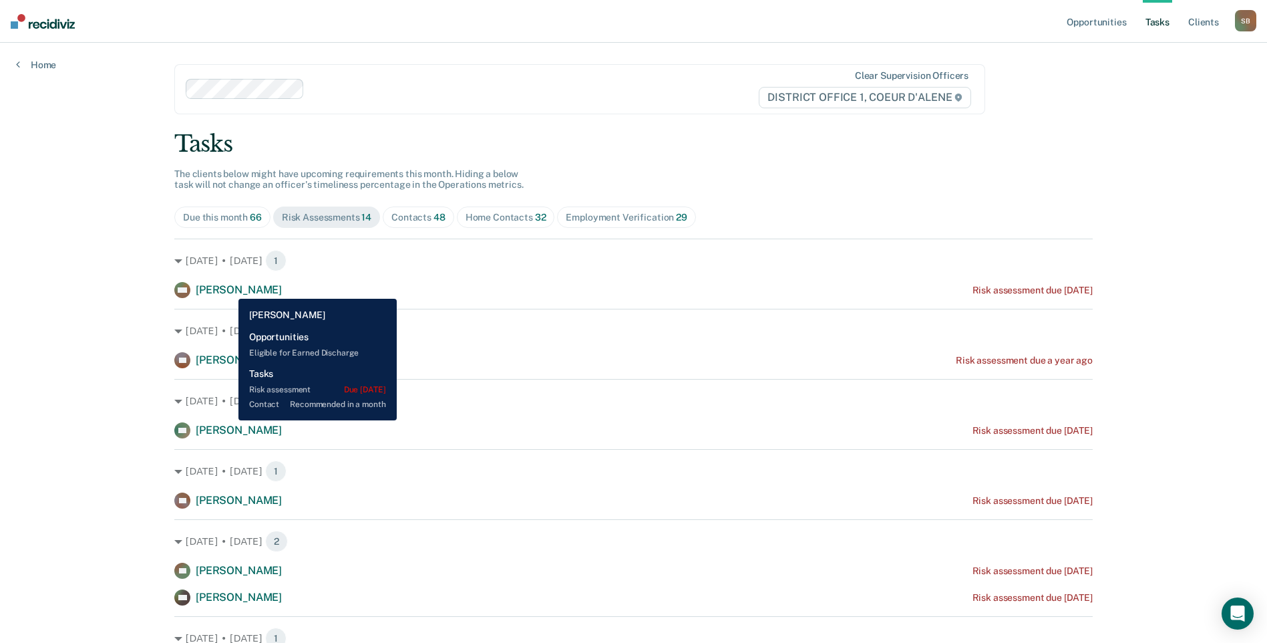
click at [228, 289] on span "[PERSON_NAME]" at bounding box center [239, 289] width 86 height 13
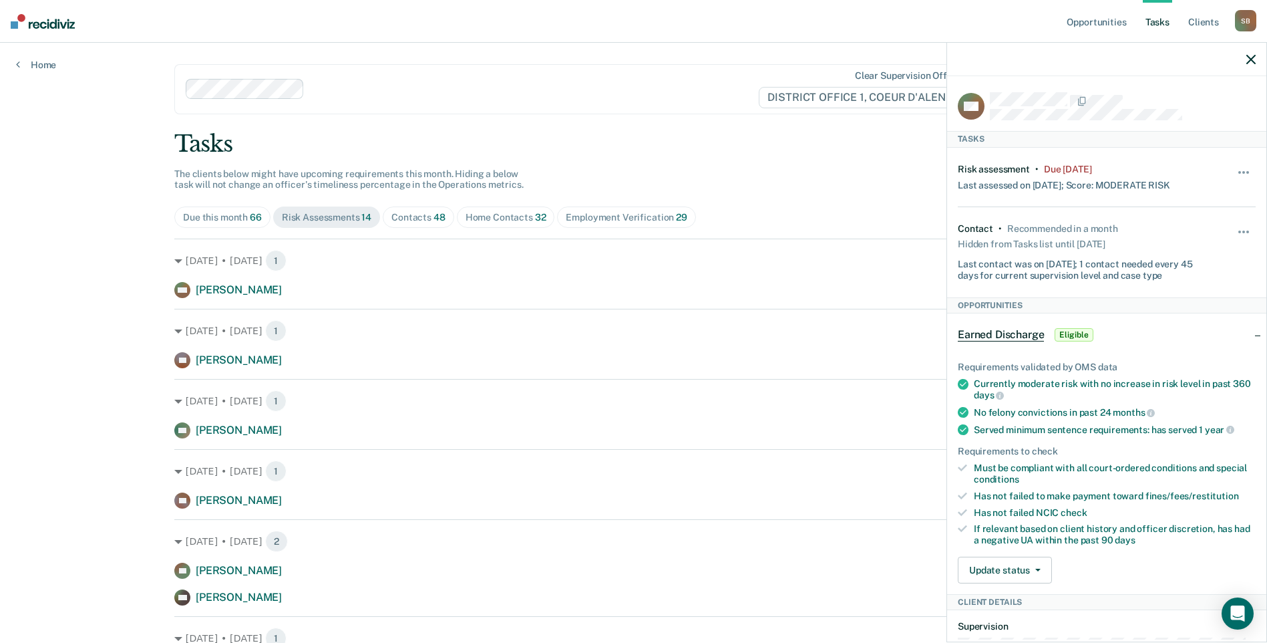
click at [61, 255] on div "Opportunities Tasks Client s [PERSON_NAME] S B Profile How it works Log Out Hom…" at bounding box center [633, 588] width 1267 height 1176
click at [59, 256] on div "Opportunities Tasks Client s [PERSON_NAME] S B Profile How it works Log Out Hom…" at bounding box center [633, 588] width 1267 height 1176
